Goal: Task Accomplishment & Management: Manage account settings

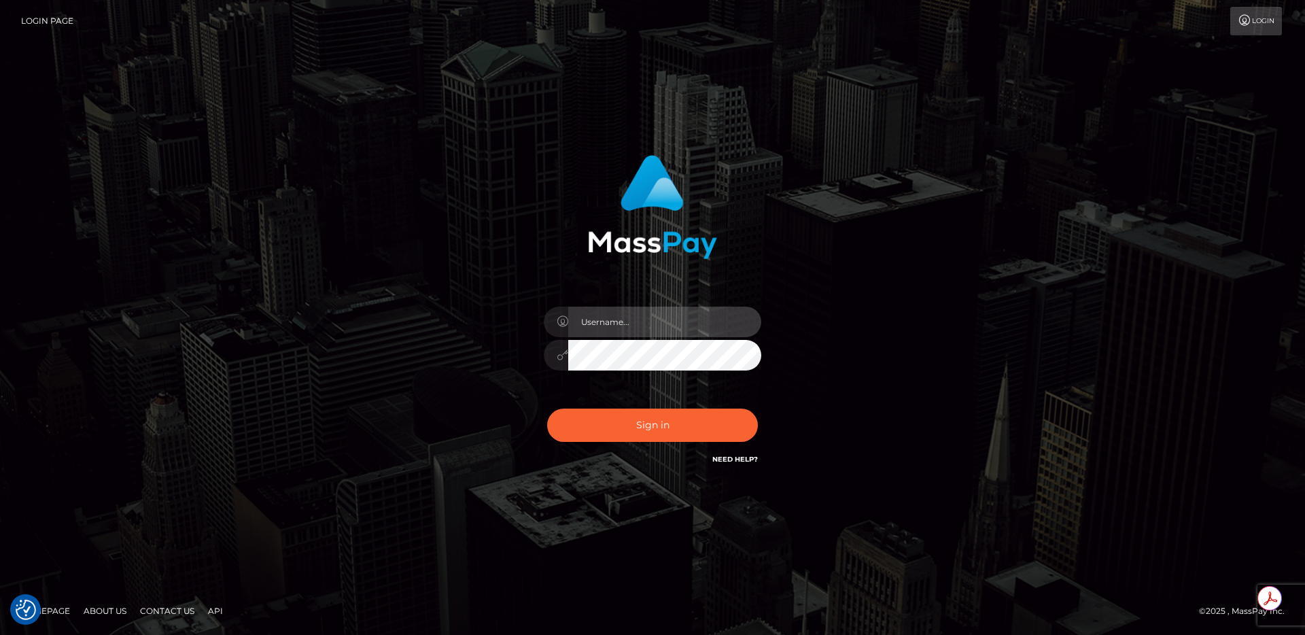
type input "egblue"
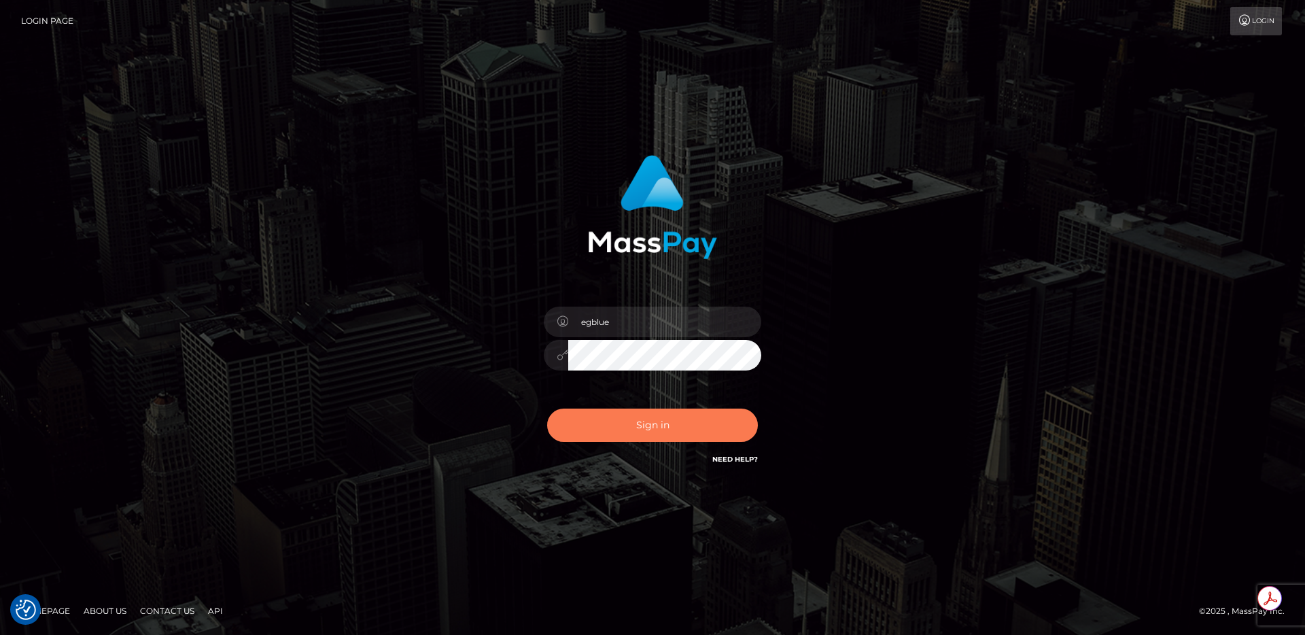
click at [691, 425] on button "Sign in" at bounding box center [652, 425] width 211 height 33
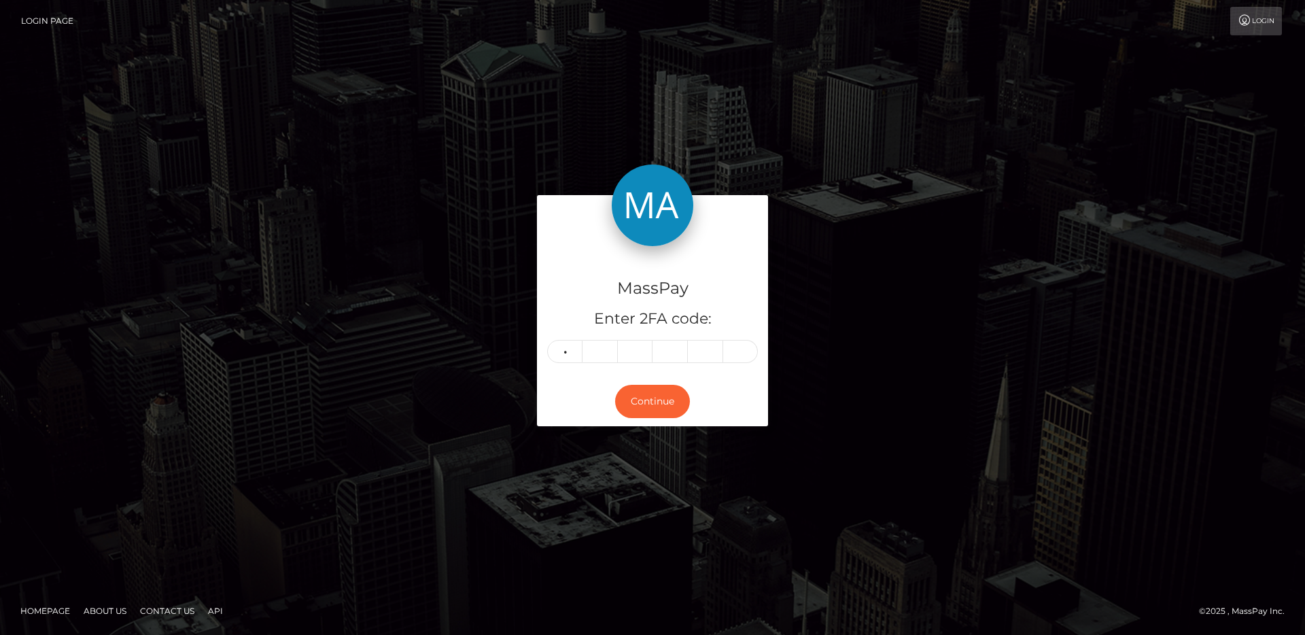
type input "7"
type input "3"
type input "4"
type input "2"
type input "3"
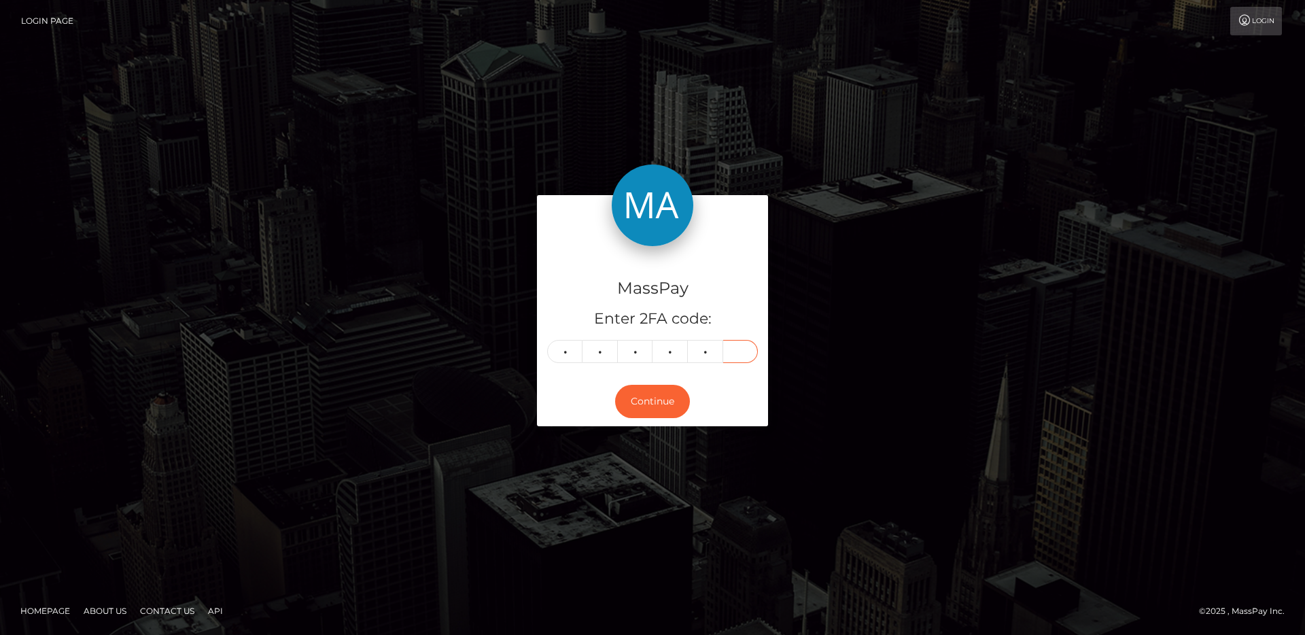
type input "8"
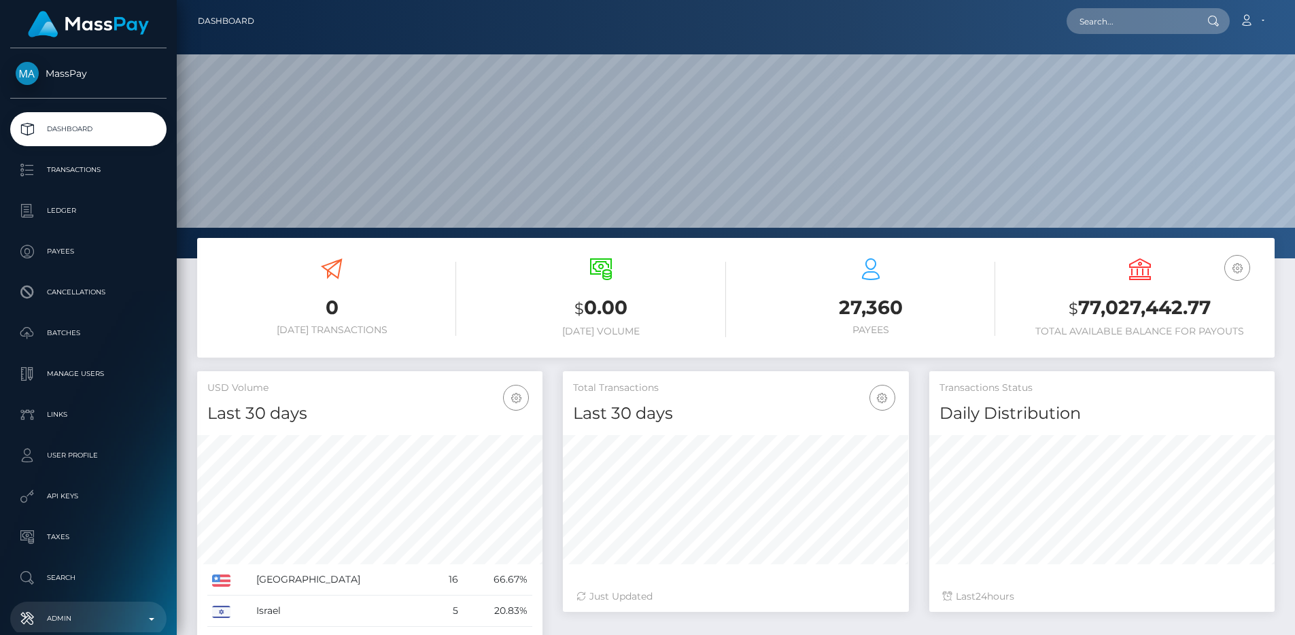
scroll to position [241, 346]
click at [98, 606] on link "Admin" at bounding box center [88, 619] width 156 height 34
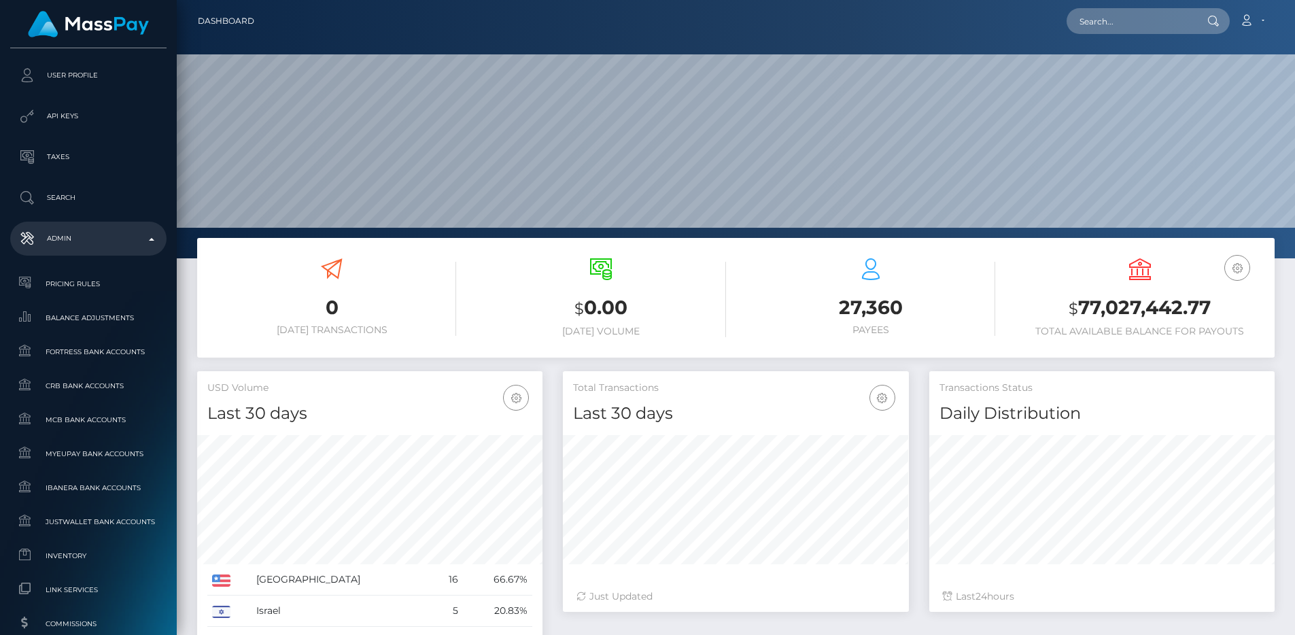
scroll to position [740, 0]
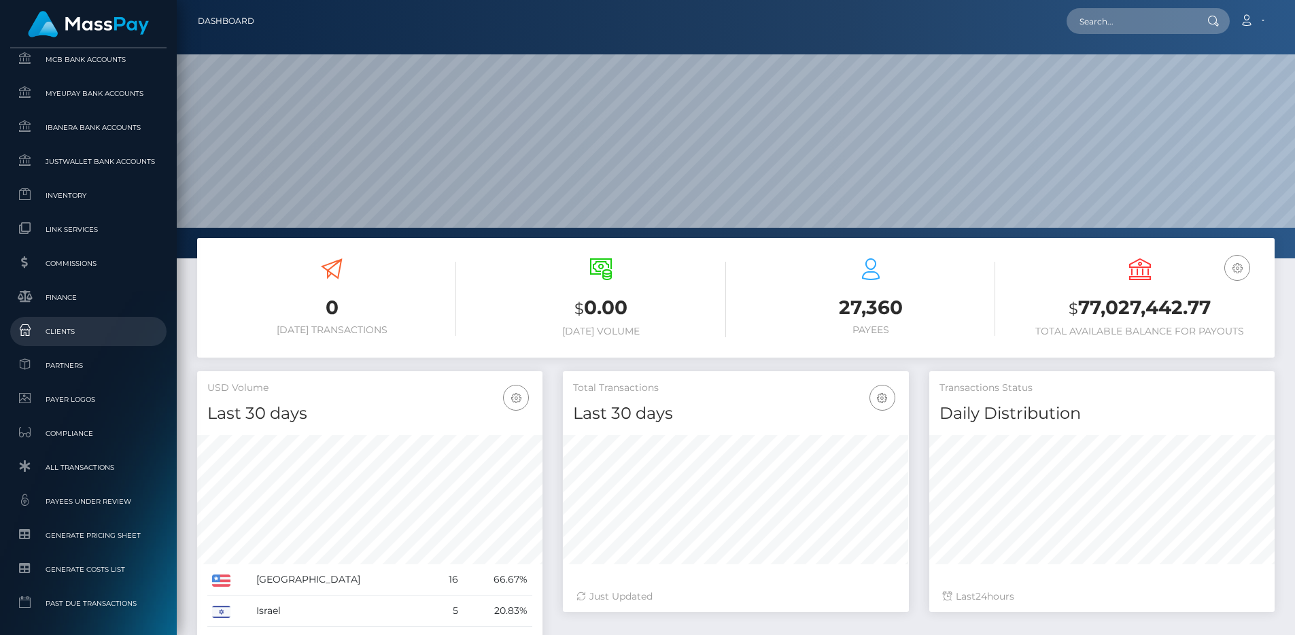
click at [74, 339] on span "Clients" at bounding box center [88, 332] width 145 height 16
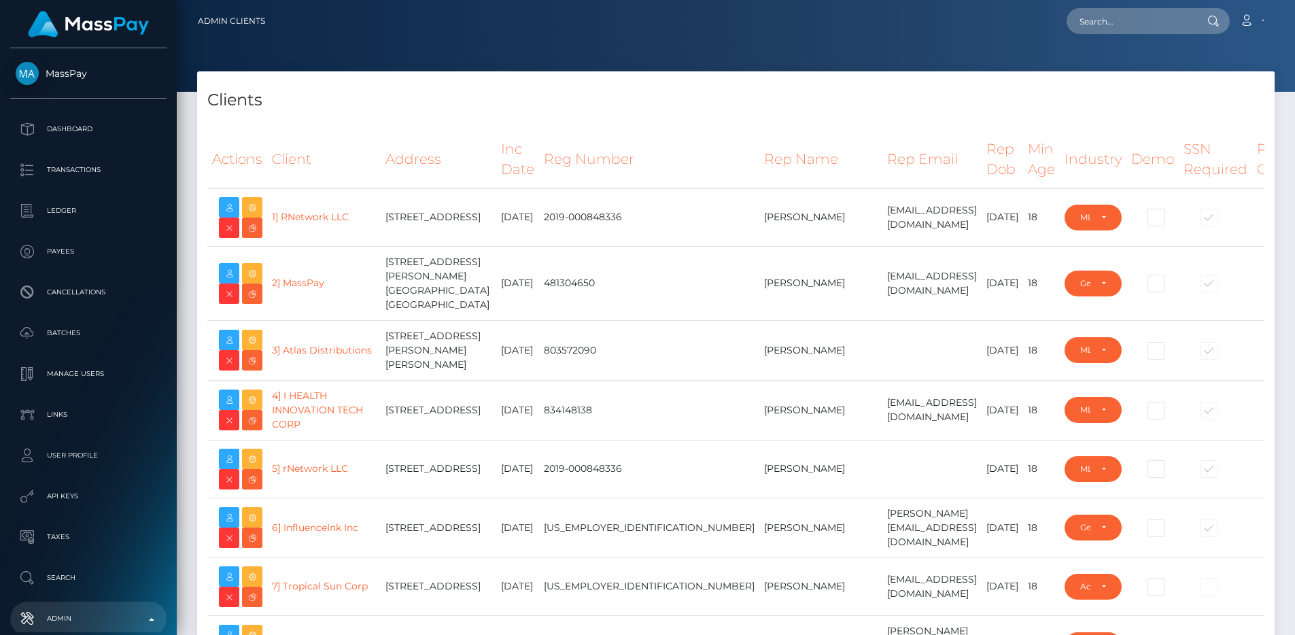
select select "223"
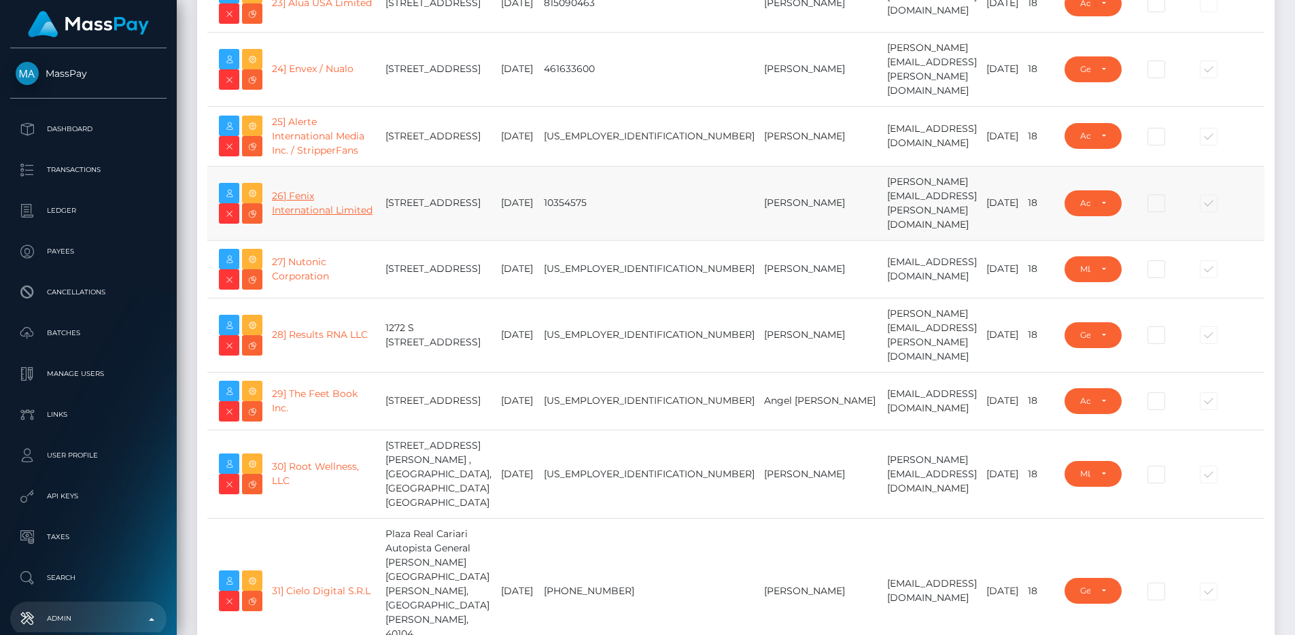
click at [298, 216] on link "26] Fenix International Limited" at bounding box center [322, 203] width 101 height 27
type input "egblue"
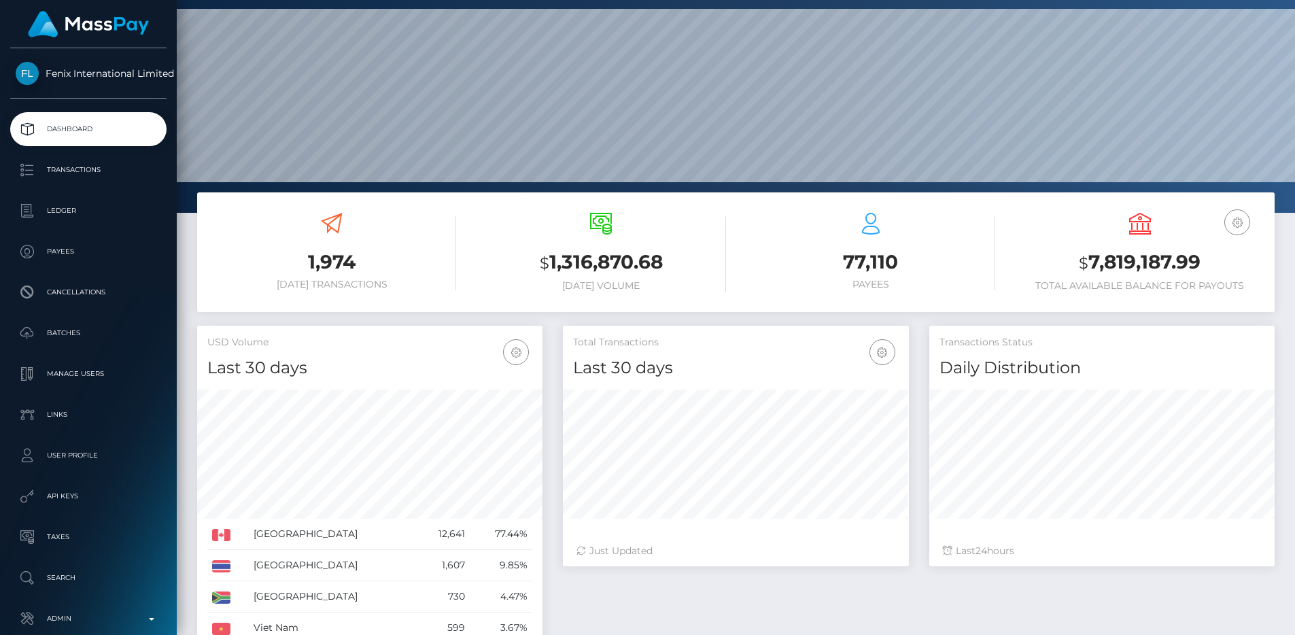
scroll to position [241, 346]
